Goal: Information Seeking & Learning: Learn about a topic

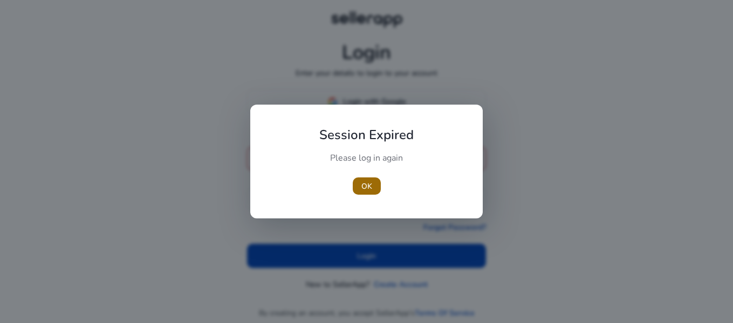
click at [362, 191] on span "OK" at bounding box center [366, 186] width 11 height 11
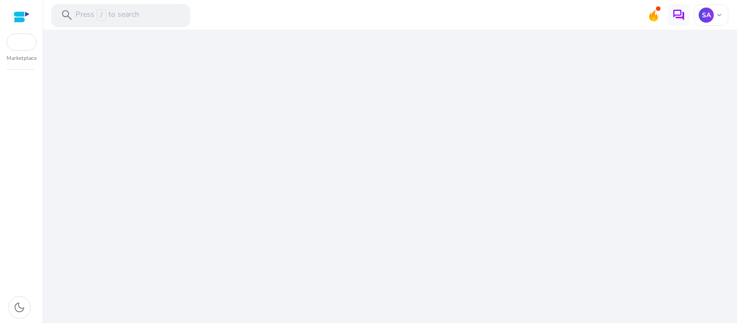
click at [85, 18] on p "Press / to search" at bounding box center [108, 15] width 64 height 12
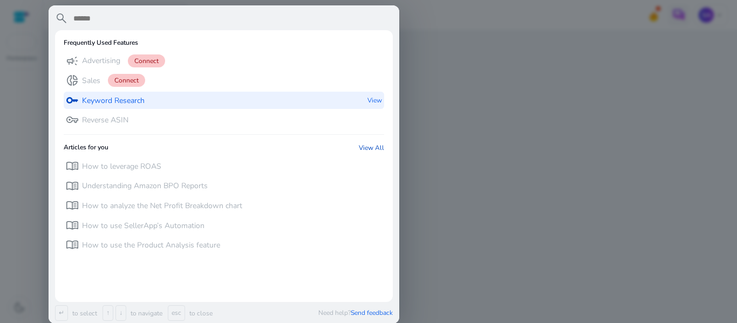
click at [122, 102] on p "Keyword Research" at bounding box center [113, 100] width 63 height 11
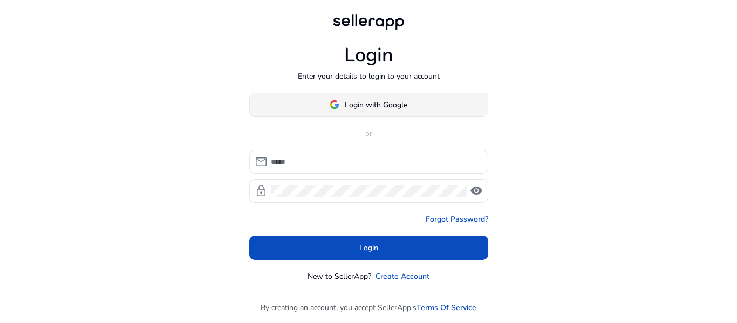
click at [313, 109] on span at bounding box center [369, 105] width 238 height 26
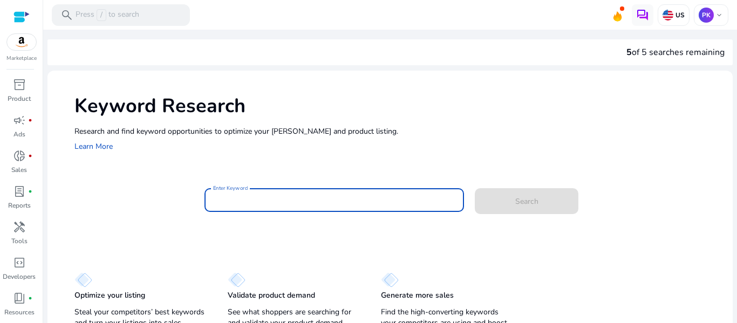
click at [238, 199] on input "Enter Keyword" at bounding box center [334, 200] width 243 height 12
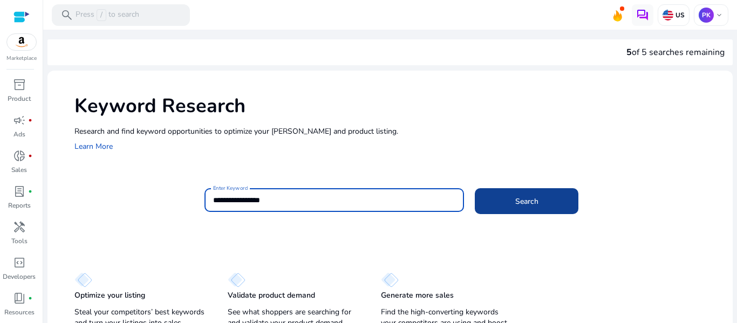
click at [520, 201] on span "Search" at bounding box center [526, 201] width 23 height 11
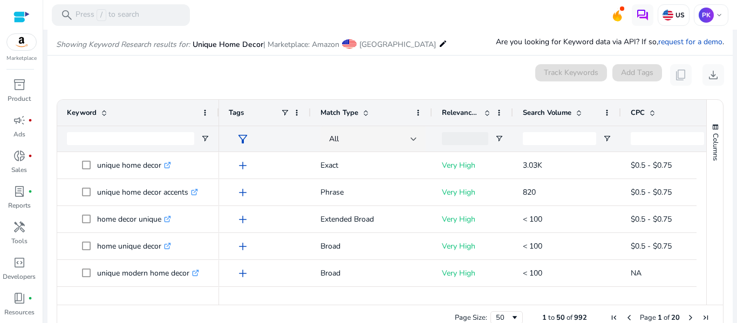
scroll to position [128, 0]
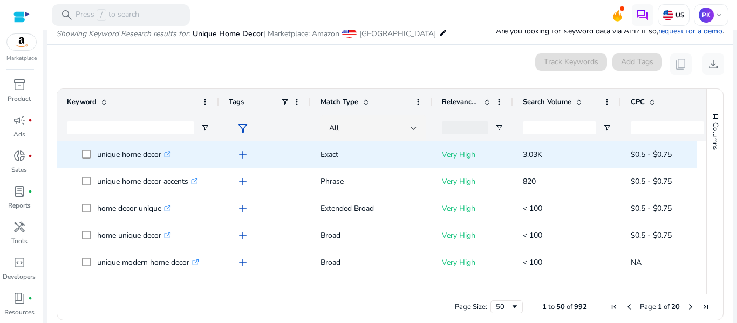
click at [167, 153] on icon ".st0{fill:#2c8af8}" at bounding box center [167, 154] width 7 height 7
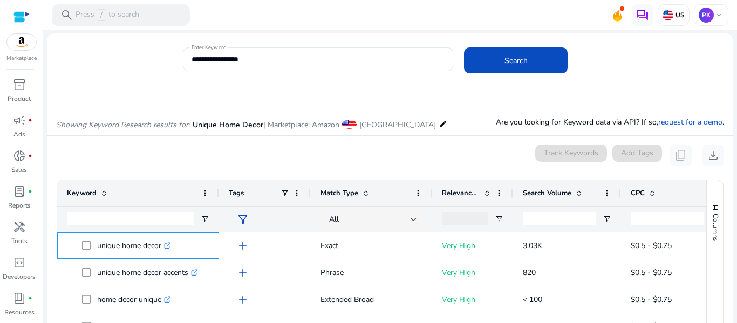
scroll to position [0, 0]
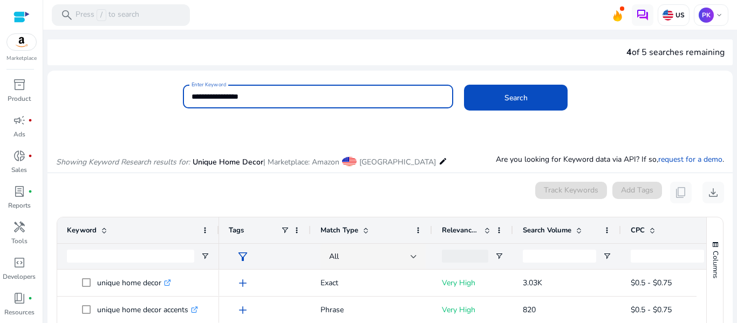
drag, startPoint x: 213, startPoint y: 96, endPoint x: 228, endPoint y: 90, distance: 15.9
click at [213, 95] on input "**********" at bounding box center [318, 97] width 254 height 12
type input "*"
type input "**********"
click at [534, 97] on span at bounding box center [516, 98] width 104 height 26
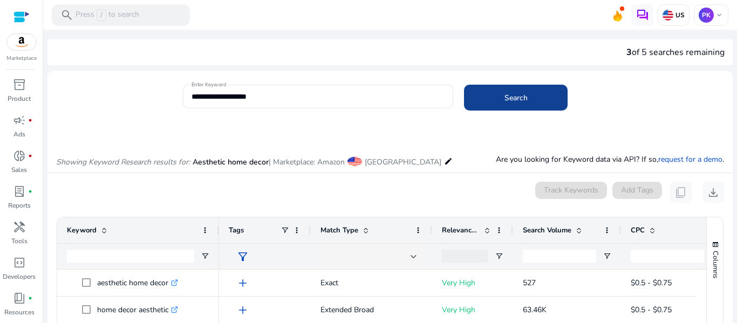
scroll to position [128, 0]
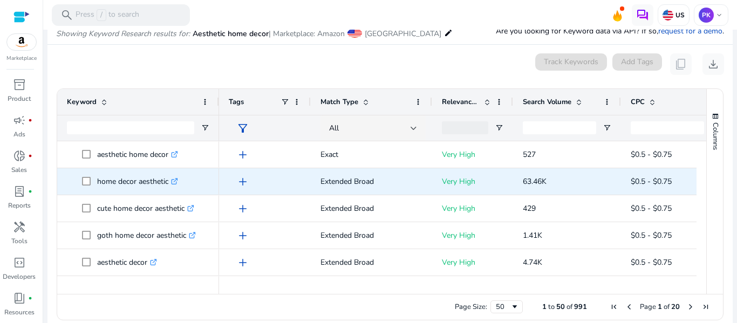
click at [176, 179] on icon ".st0{fill:#2c8af8}" at bounding box center [174, 181] width 7 height 7
